Goal: Information Seeking & Learning: Learn about a topic

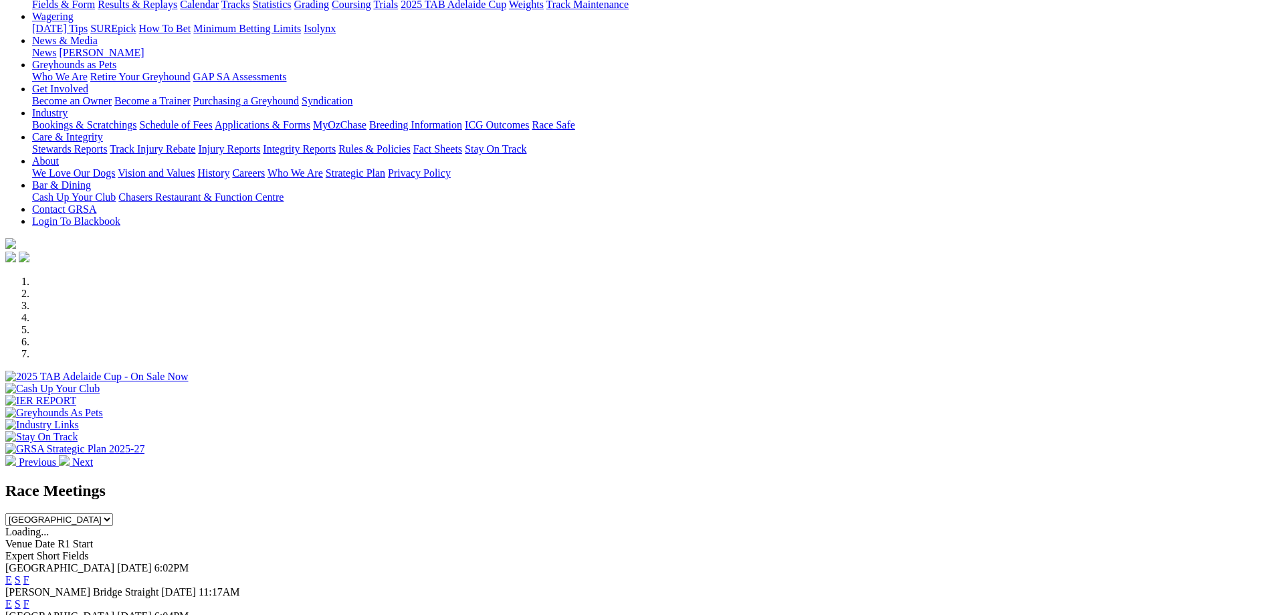
scroll to position [241, 0]
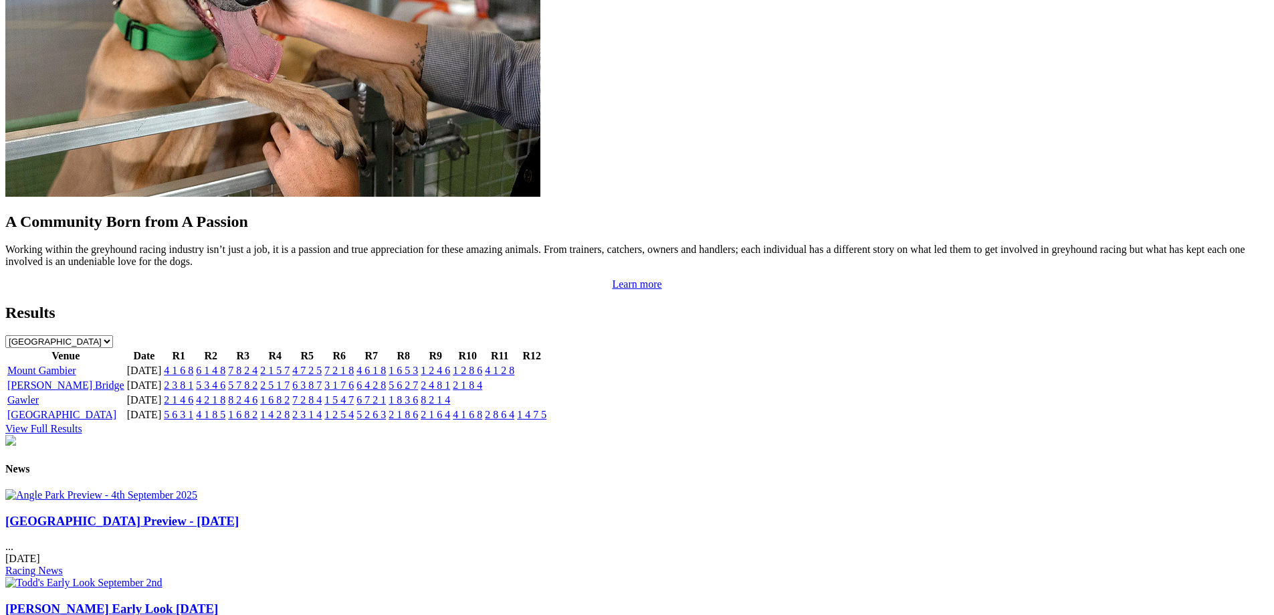
scroll to position [1207, 0]
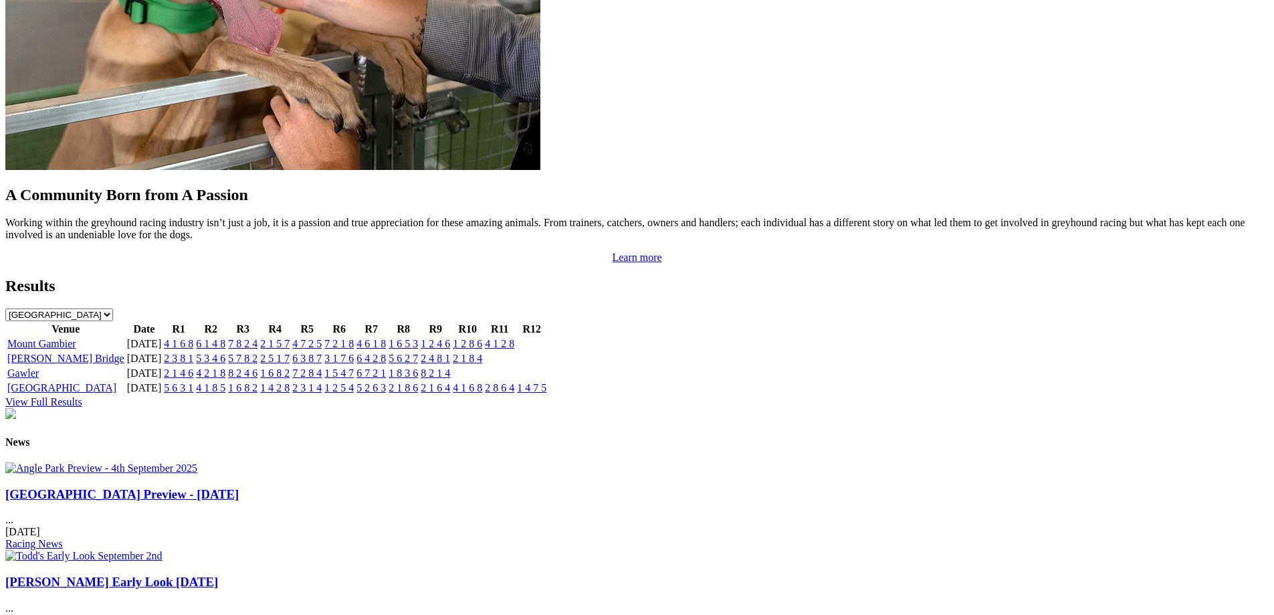
click at [322, 352] on link "6 3 8 7" at bounding box center [306, 357] width 29 height 11
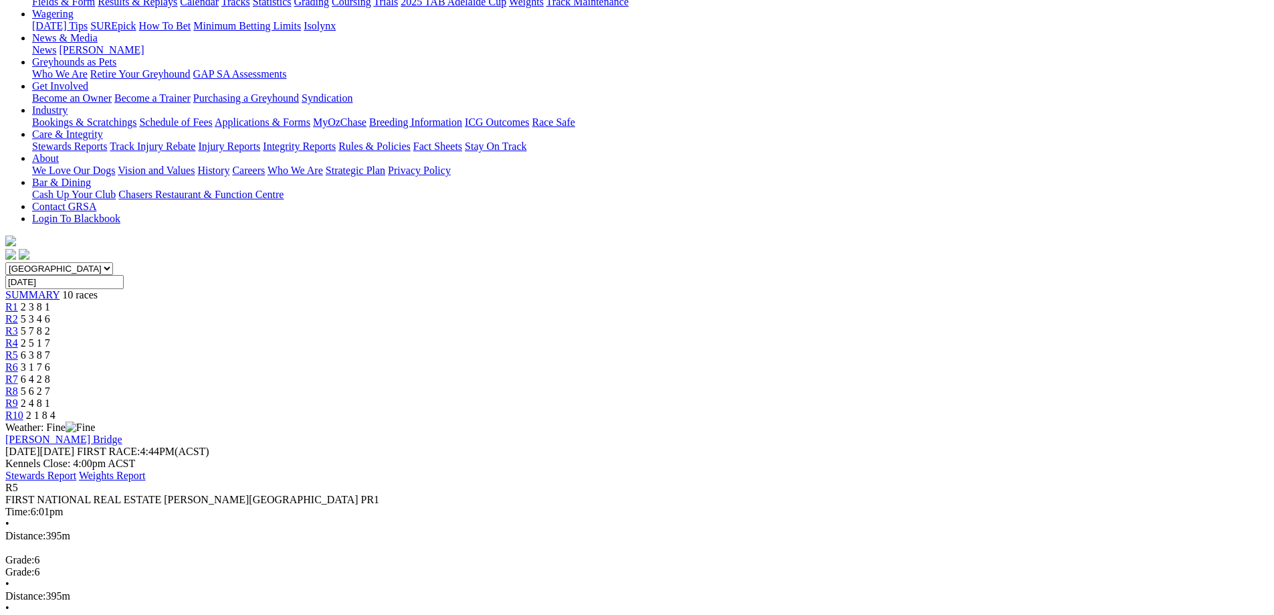
scroll to position [255, 0]
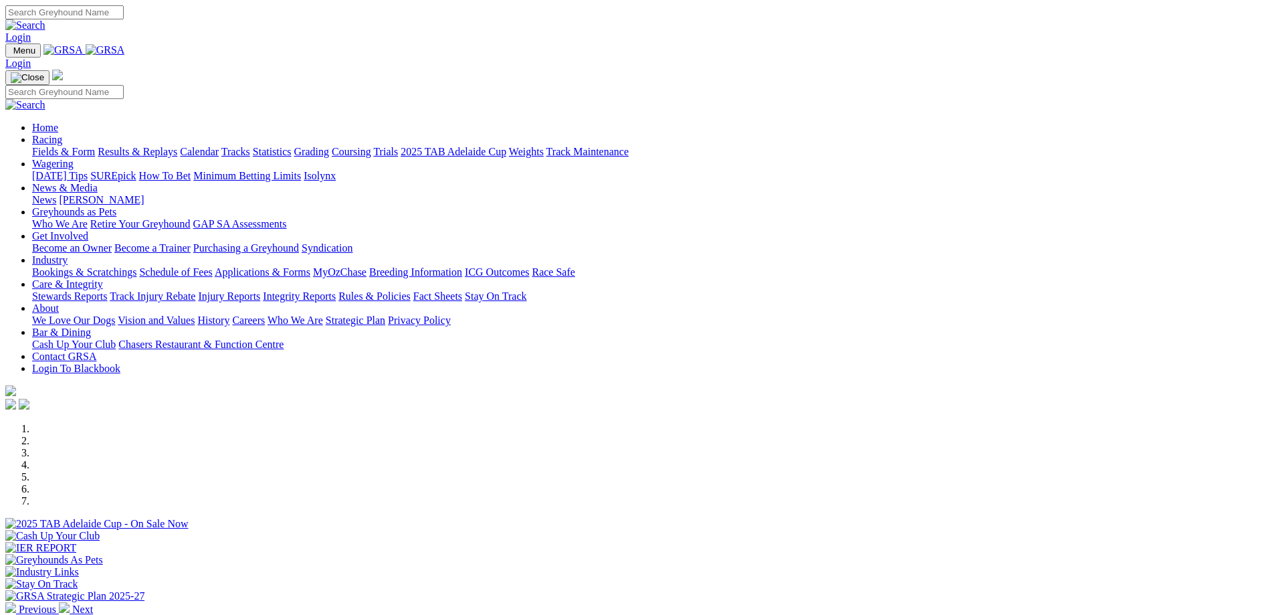
scroll to position [1209, 0]
